Goal: Task Accomplishment & Management: Manage account settings

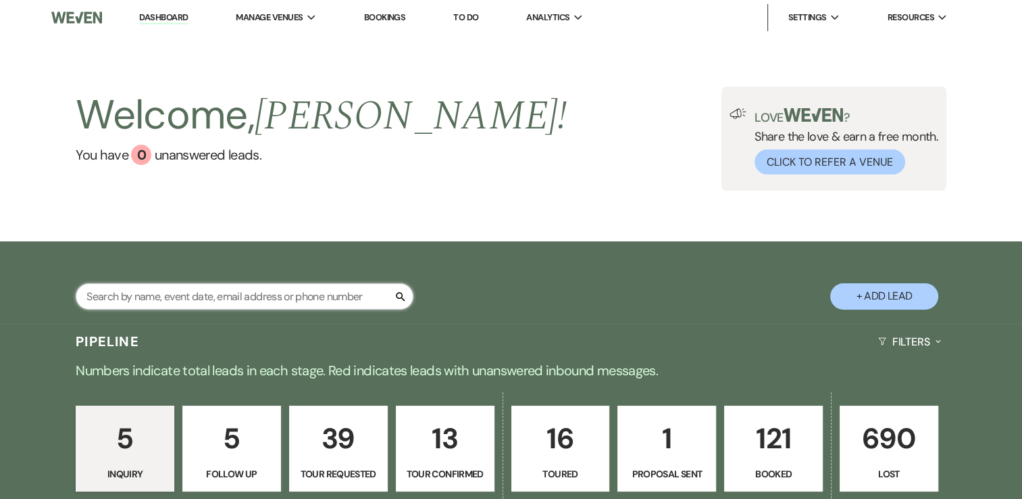
click at [325, 301] on input "text" at bounding box center [245, 296] width 338 height 26
type input "[PERSON_NAME]"
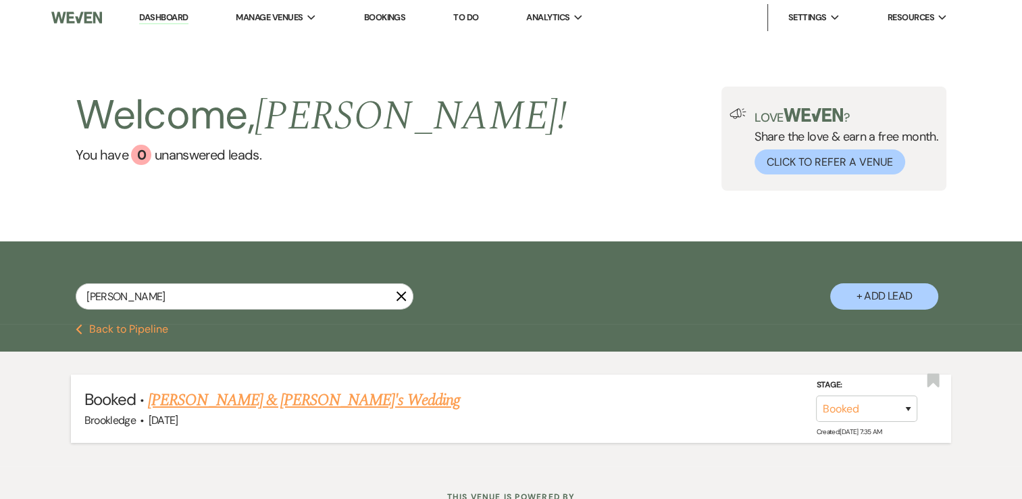
click at [345, 409] on link "[PERSON_NAME] & [PERSON_NAME]'s Wedding" at bounding box center [304, 400] width 312 height 24
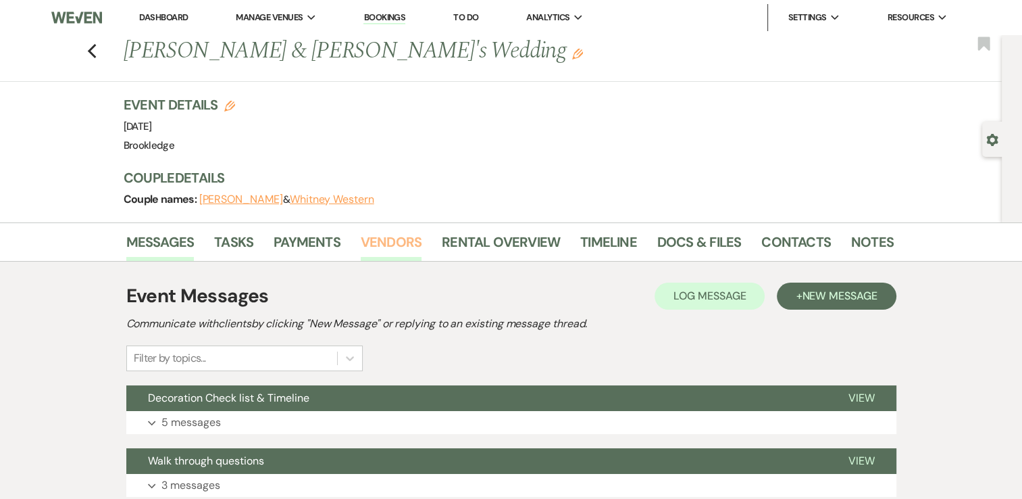
click at [404, 239] on link "Vendors" at bounding box center [391, 246] width 61 height 30
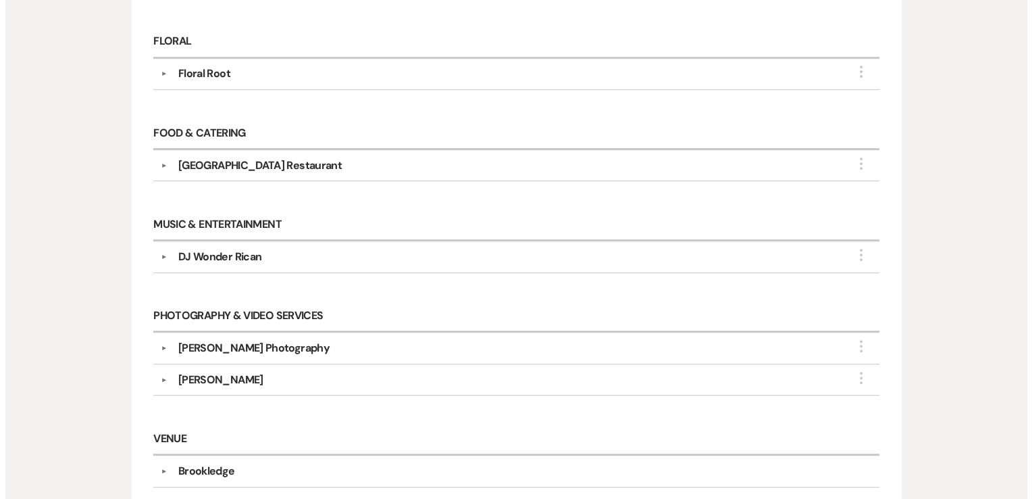
scroll to position [540, 0]
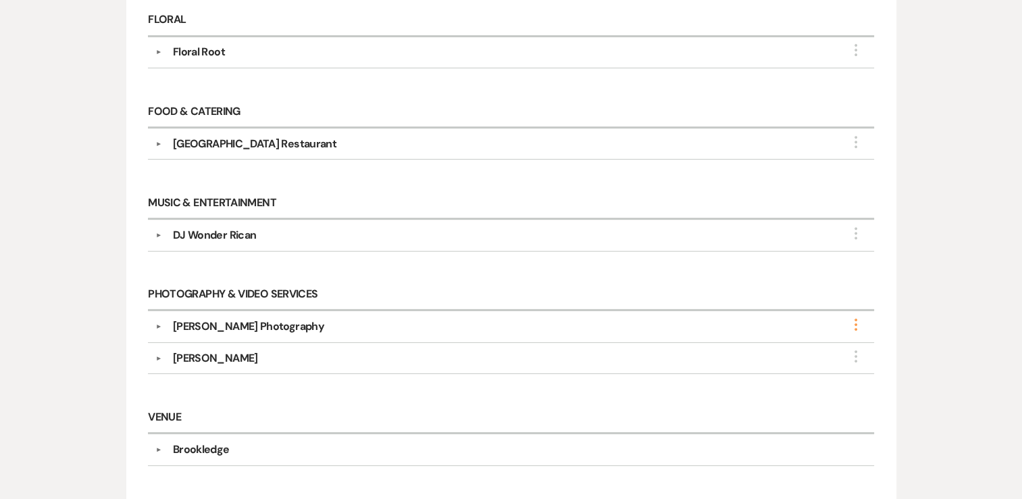
click at [854, 320] on icon "More" at bounding box center [856, 324] width 16 height 16
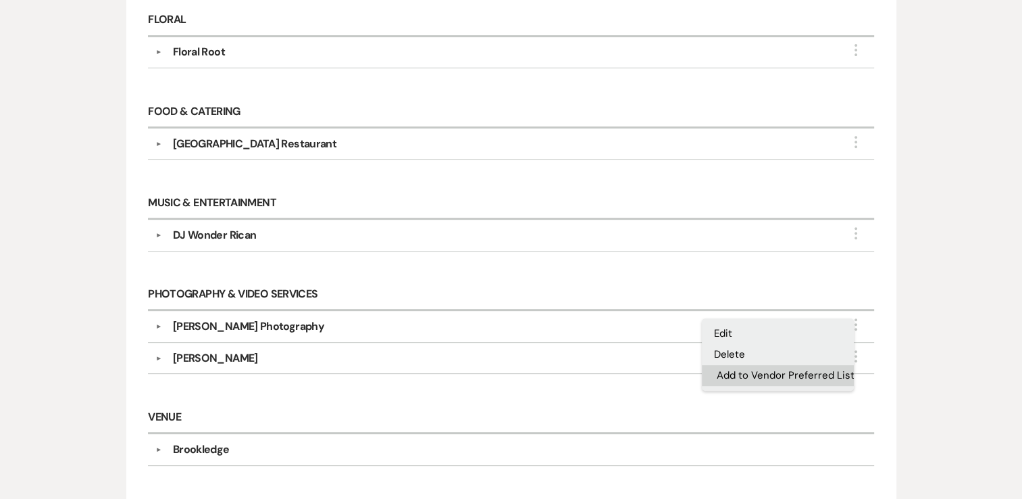
click at [798, 369] on button "Add to Vendor Preferred List" at bounding box center [778, 375] width 152 height 21
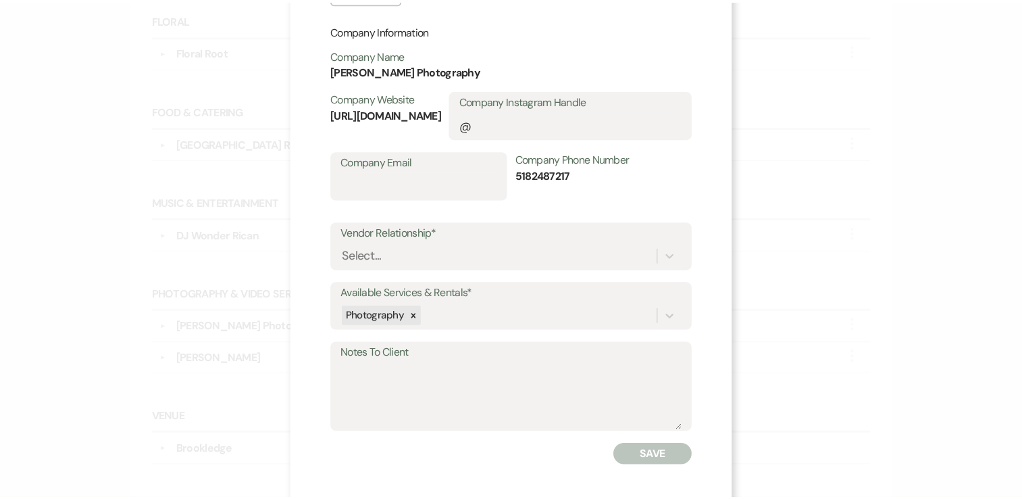
scroll to position [394, 0]
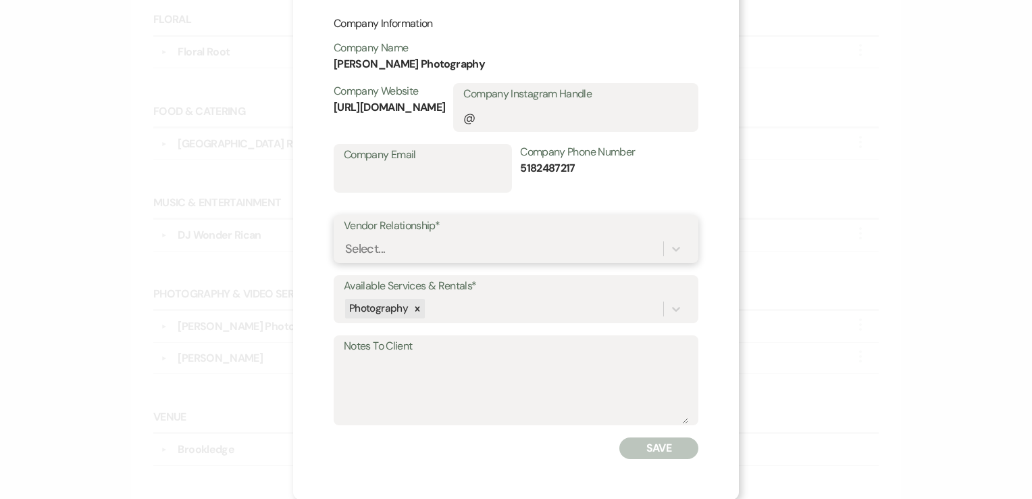
click at [477, 248] on div "Select..." at bounding box center [504, 248] width 320 height 24
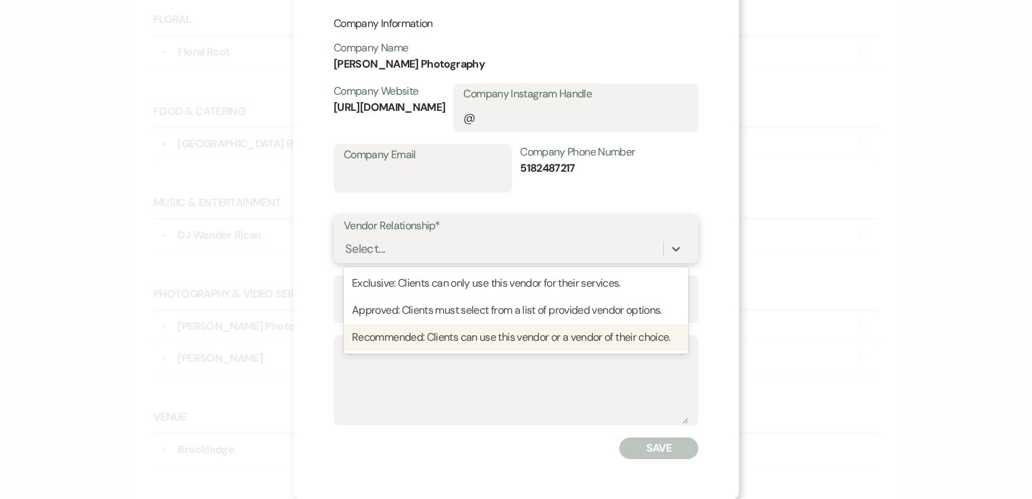
click at [463, 332] on div "Recommended: Clients can use this vendor or a vendor of their choice." at bounding box center [516, 337] width 344 height 27
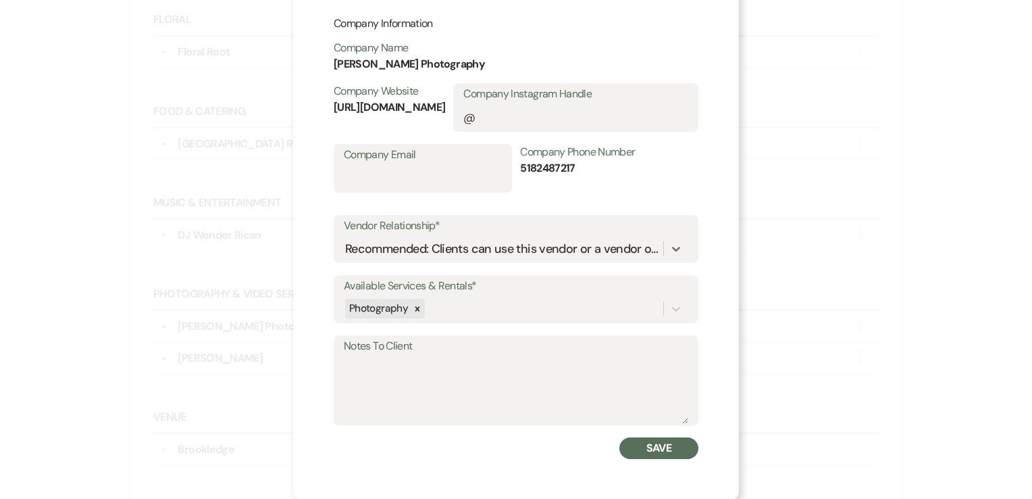
click at [667, 453] on button "Save" at bounding box center [658, 448] width 79 height 22
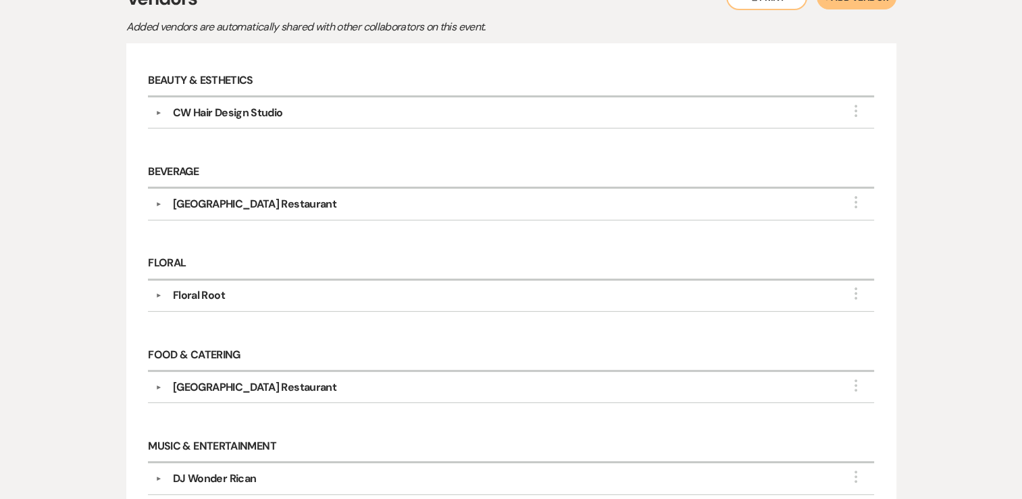
scroll to position [0, 0]
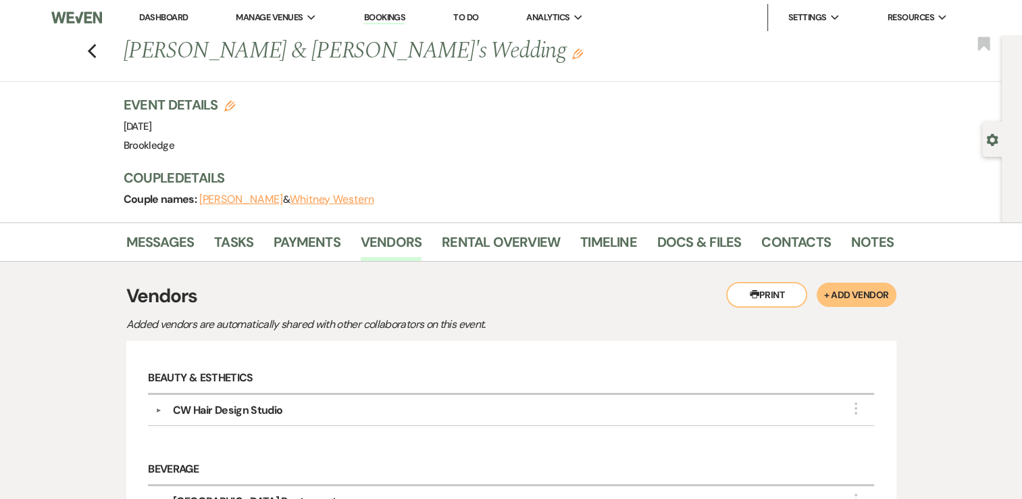
click at [163, 20] on link "Dashboard" at bounding box center [163, 16] width 49 height 11
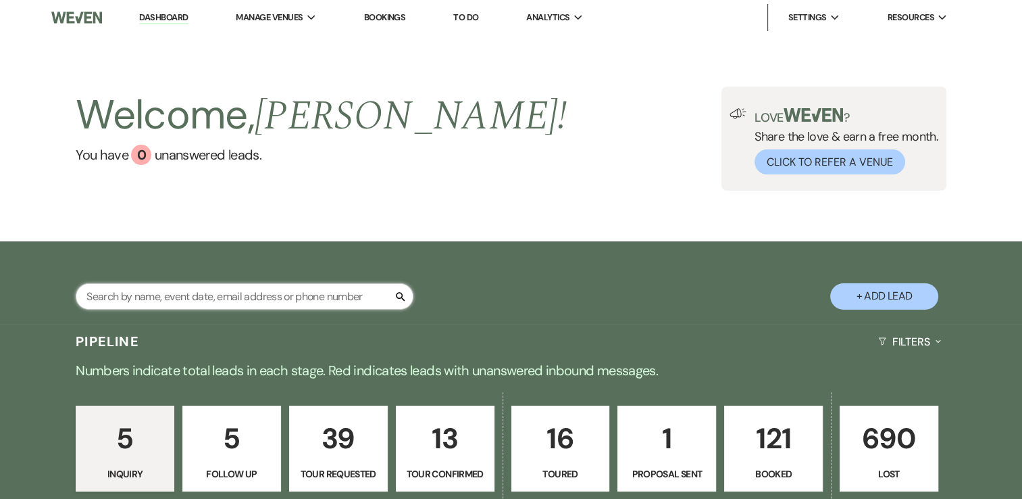
click at [303, 297] on input "text" at bounding box center [245, 296] width 338 height 26
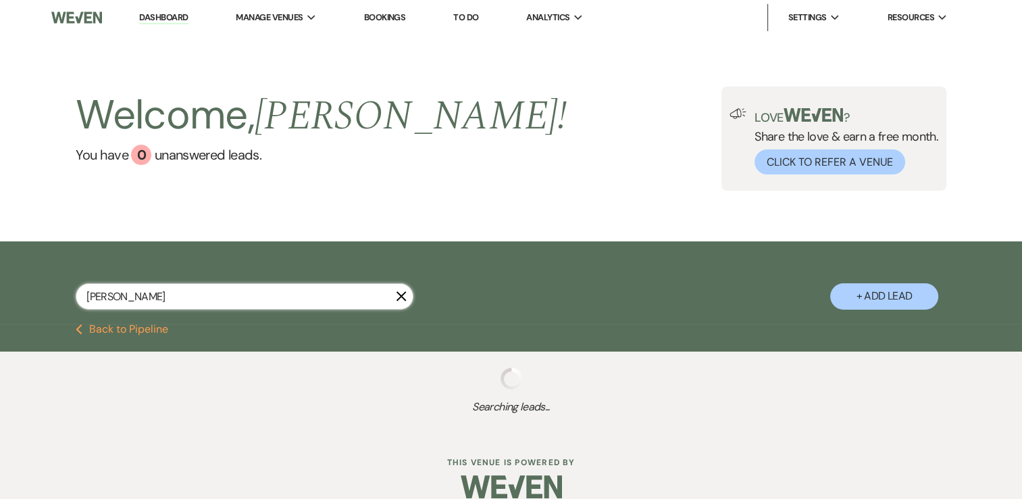
type input "[PERSON_NAME]"
select select "8"
select select "5"
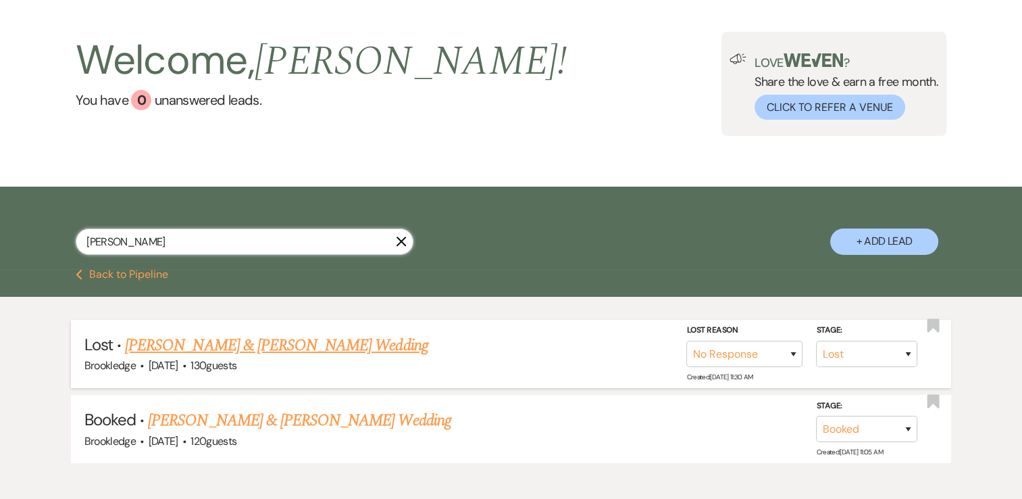
scroll to position [127, 0]
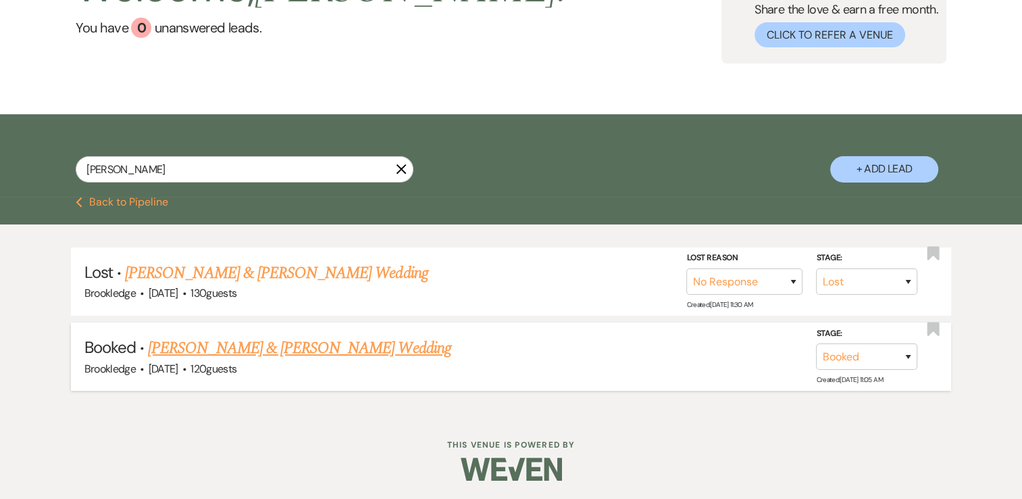
click at [293, 347] on link "[PERSON_NAME] & [PERSON_NAME] Wedding" at bounding box center [299, 348] width 303 height 24
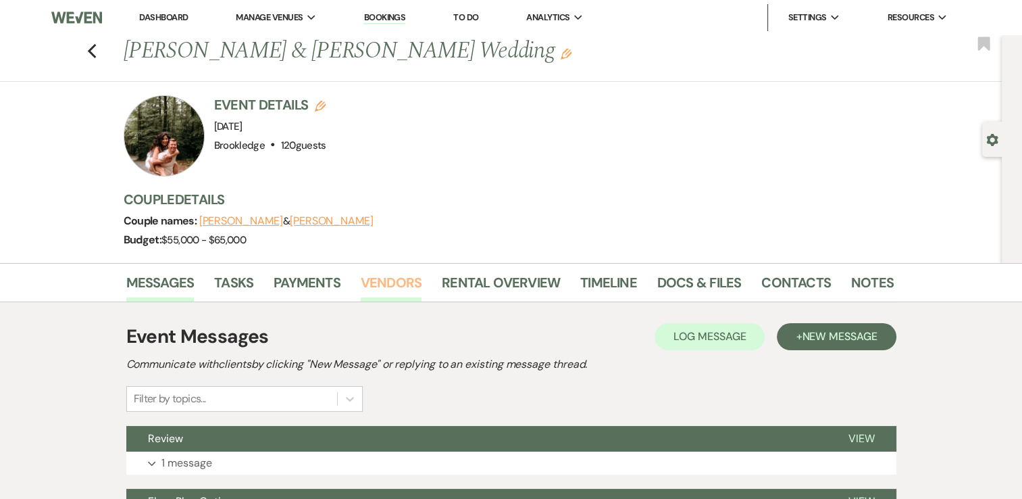
click at [397, 280] on link "Vendors" at bounding box center [391, 287] width 61 height 30
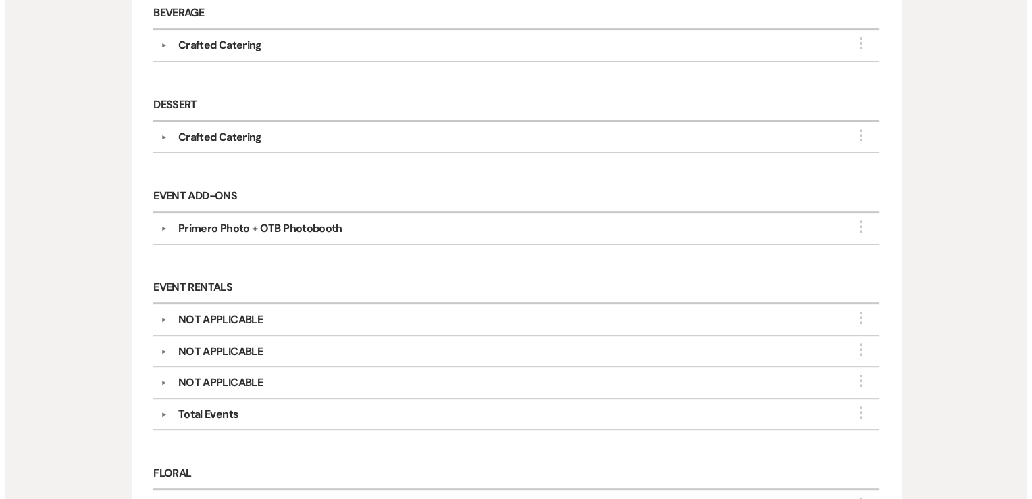
scroll to position [608, 0]
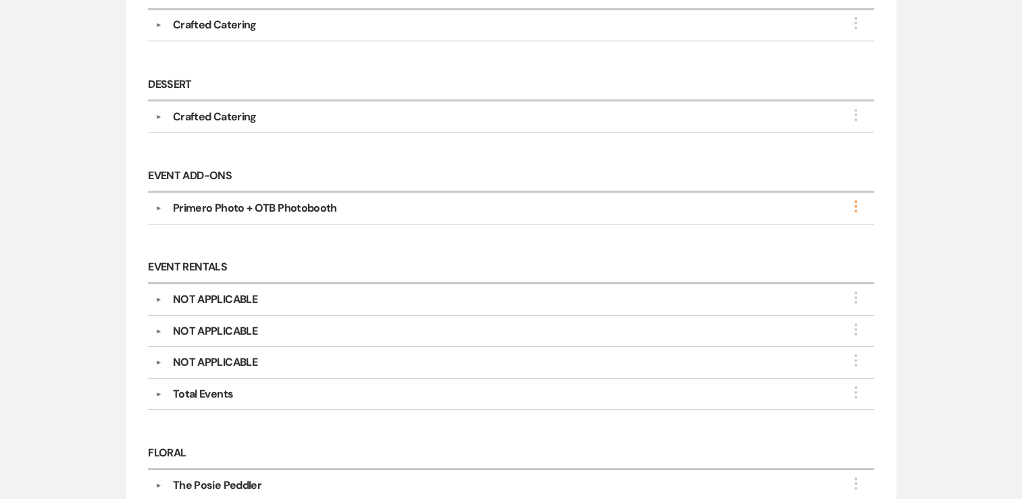
click at [857, 198] on icon "More" at bounding box center [856, 206] width 16 height 16
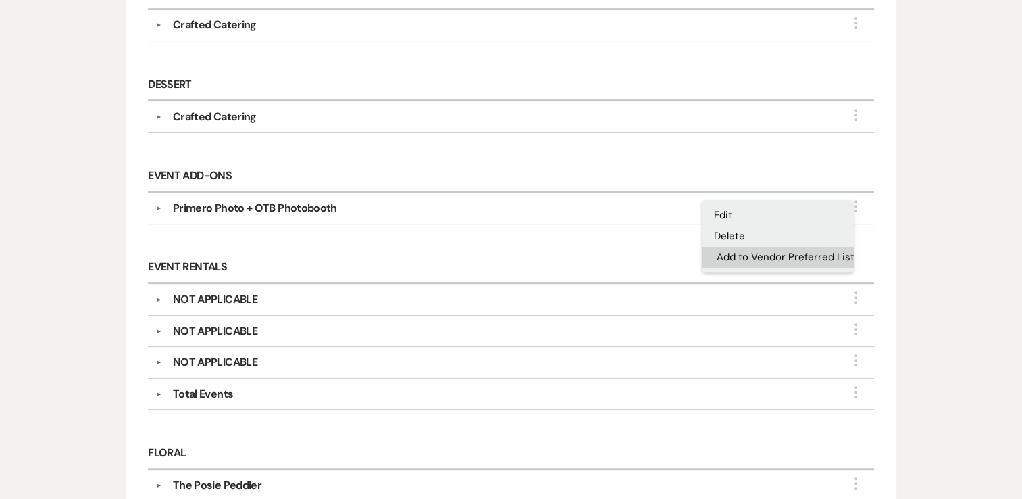
click at [827, 258] on button "Add to Vendor Preferred List" at bounding box center [778, 257] width 152 height 21
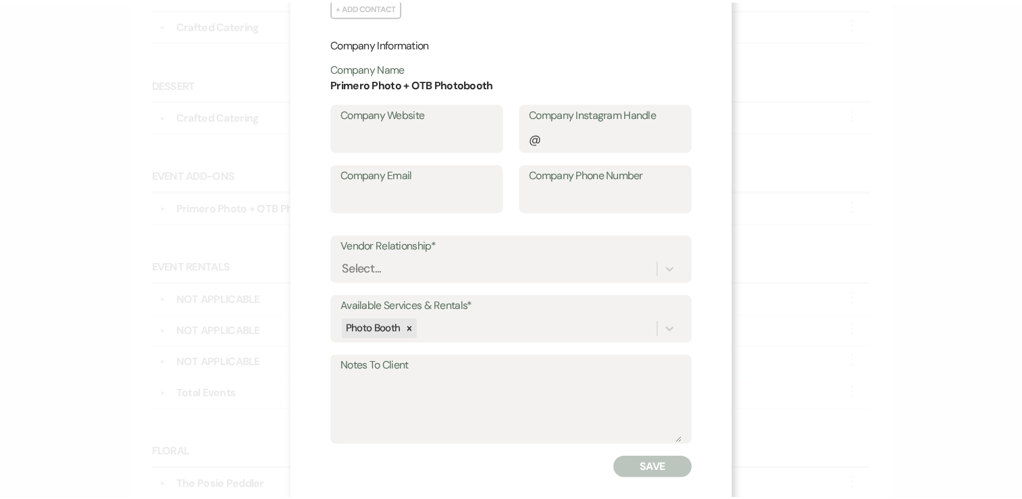
scroll to position [394, 0]
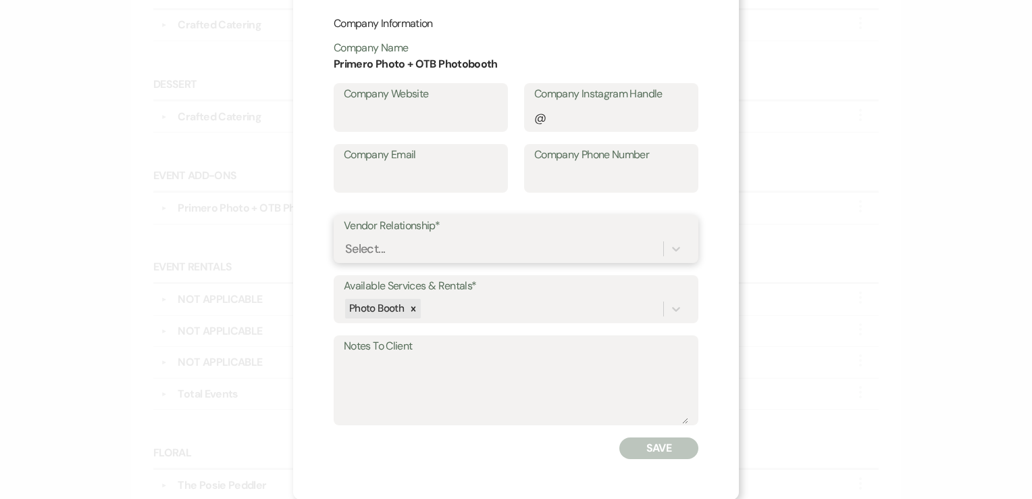
click at [450, 249] on div "Select..." at bounding box center [504, 248] width 320 height 24
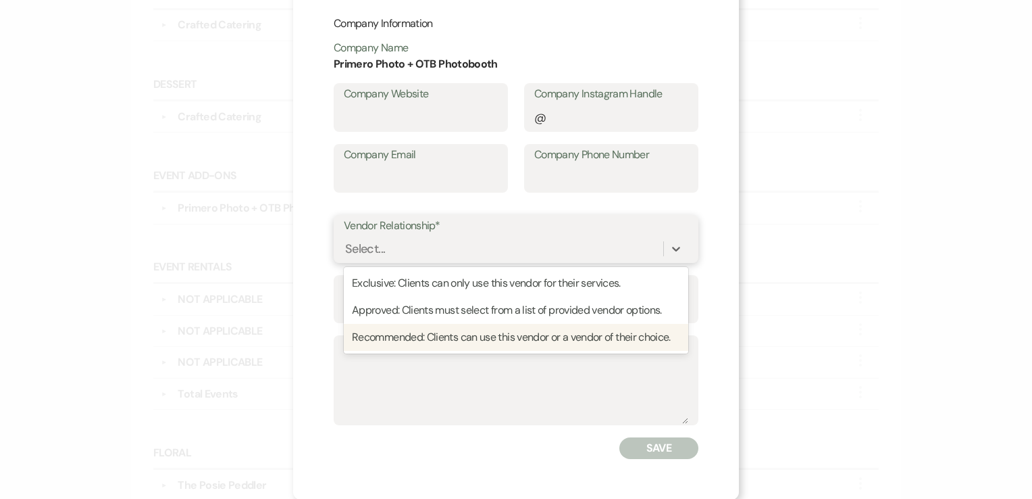
click at [452, 335] on div "Recommended: Clients can use this vendor or a vendor of their choice." at bounding box center [516, 337] width 344 height 27
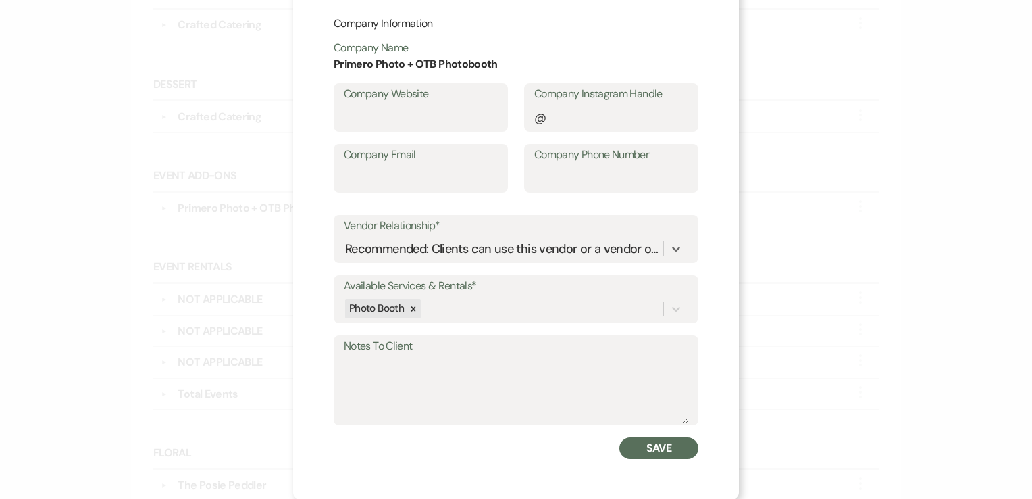
click at [630, 442] on button "Save" at bounding box center [658, 448] width 79 height 22
